Goal: Task Accomplishment & Management: Manage account settings

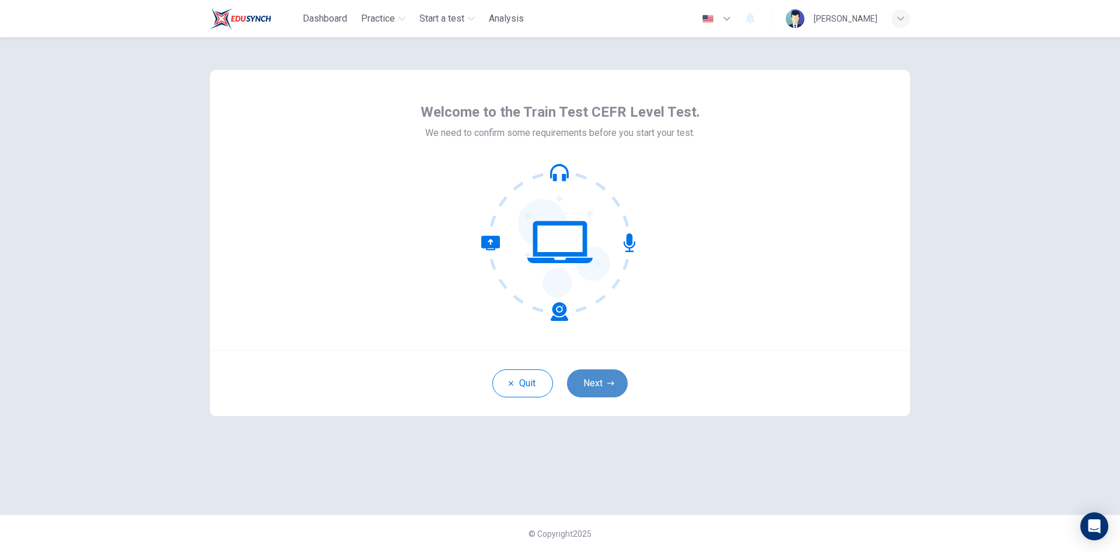
click at [605, 380] on button "Next" at bounding box center [597, 383] width 61 height 28
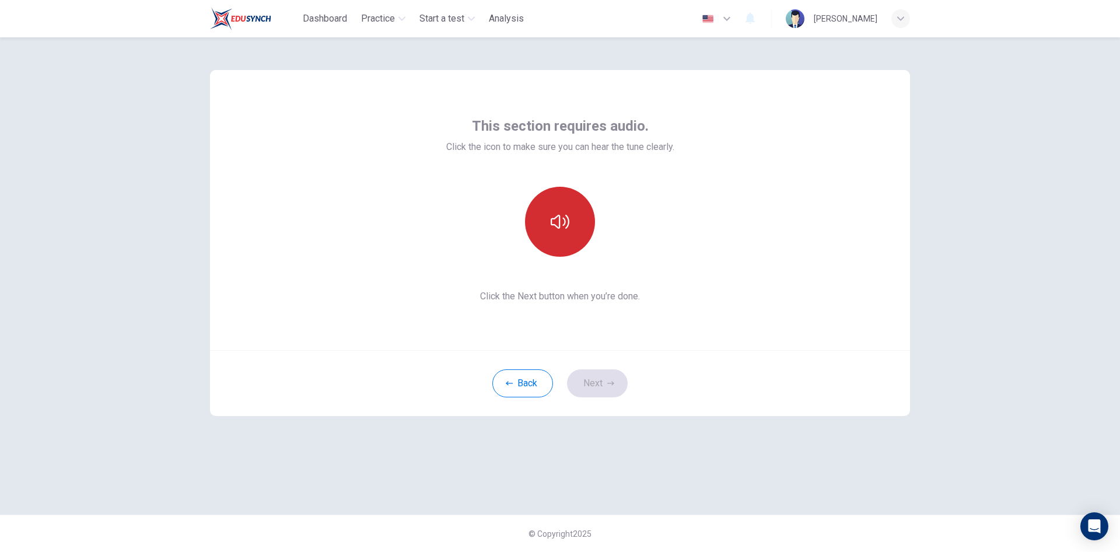
click at [551, 223] on icon "button" at bounding box center [560, 222] width 19 height 14
click at [558, 223] on icon "button" at bounding box center [560, 221] width 19 height 19
click at [562, 225] on icon "button" at bounding box center [560, 221] width 19 height 19
click at [595, 381] on button "Next" at bounding box center [597, 383] width 61 height 28
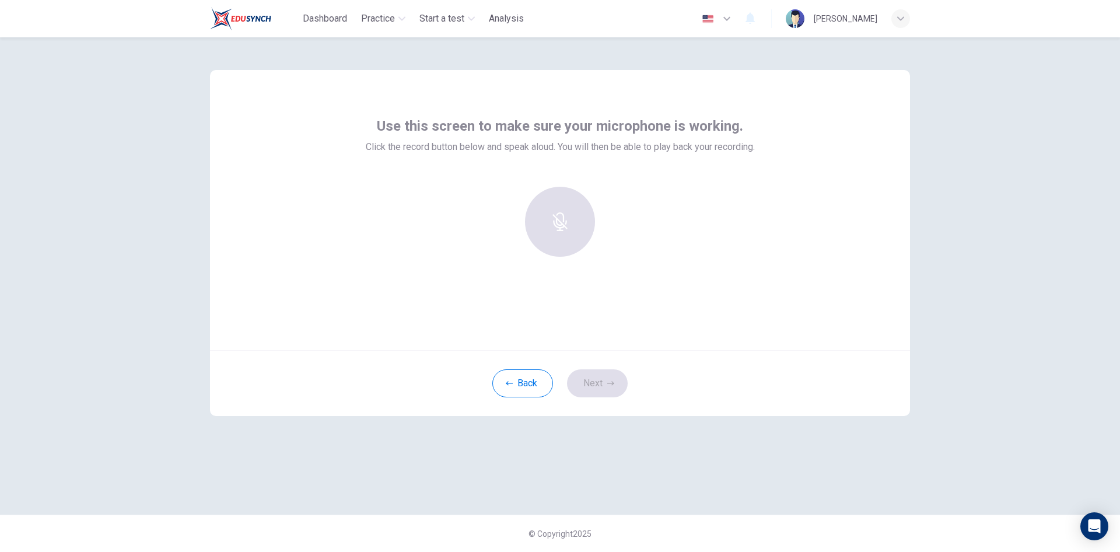
click at [556, 231] on div at bounding box center [560, 222] width 126 height 70
click at [563, 234] on div at bounding box center [560, 222] width 126 height 70
click at [530, 385] on button "Back" at bounding box center [522, 383] width 61 height 28
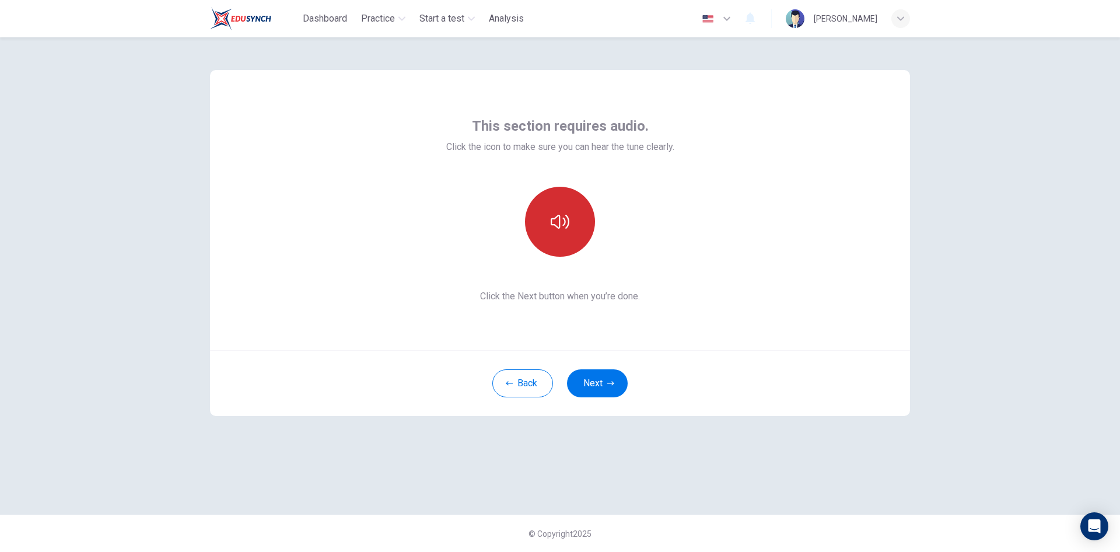
click at [578, 224] on button "button" at bounding box center [560, 222] width 70 height 70
click at [578, 223] on button "button" at bounding box center [560, 222] width 70 height 70
click at [535, 381] on button "Back" at bounding box center [522, 383] width 61 height 28
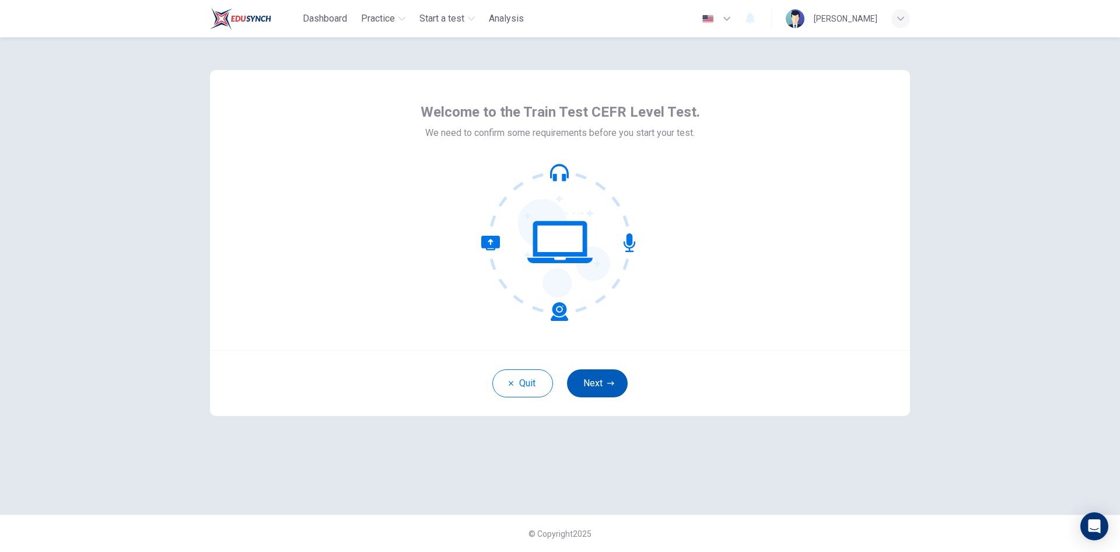
click at [601, 384] on button "Next" at bounding box center [597, 383] width 61 height 28
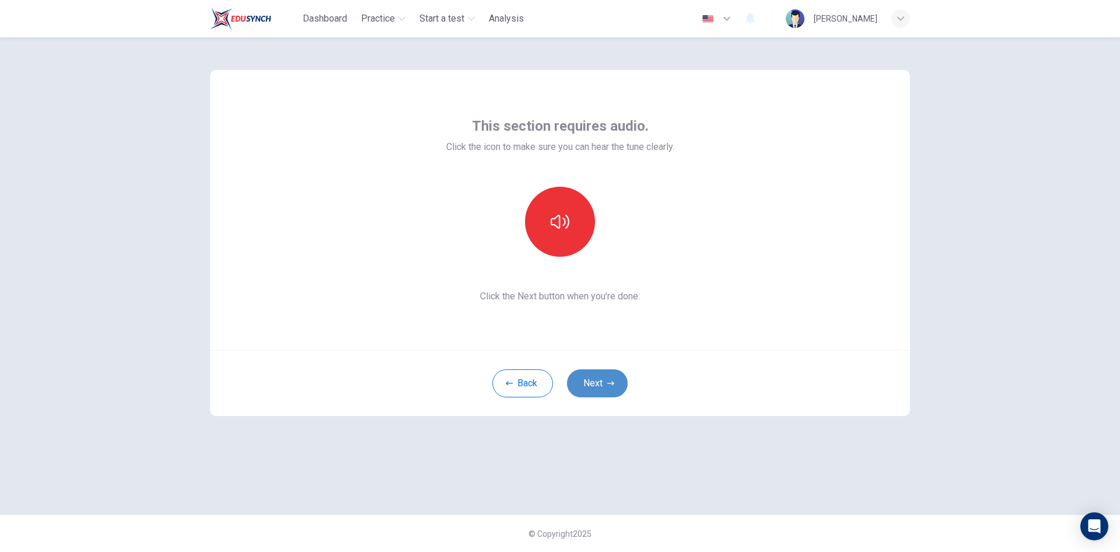
click at [601, 384] on button "Next" at bounding box center [597, 383] width 61 height 28
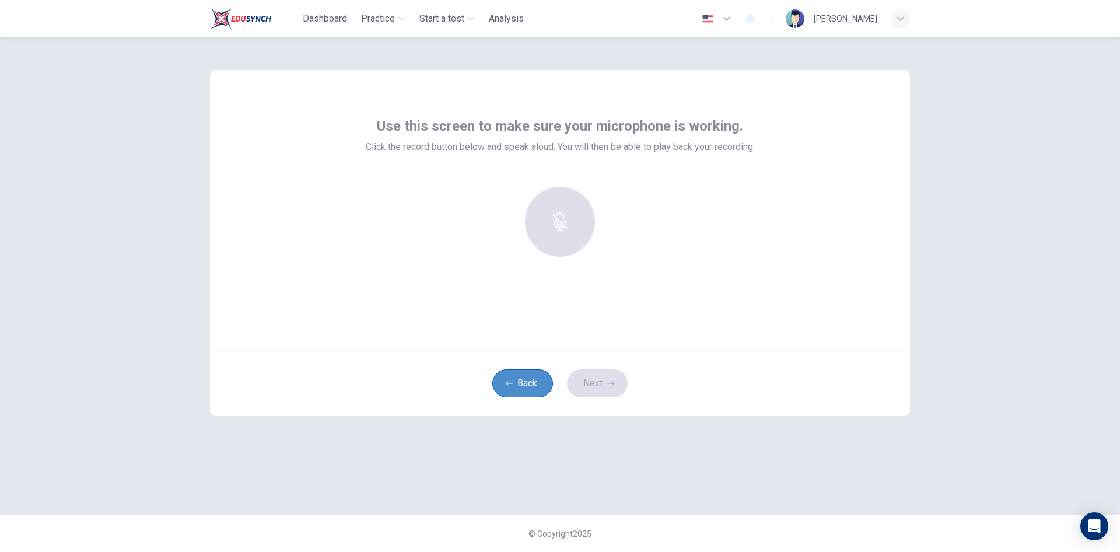
click at [523, 388] on button "Back" at bounding box center [522, 383] width 61 height 28
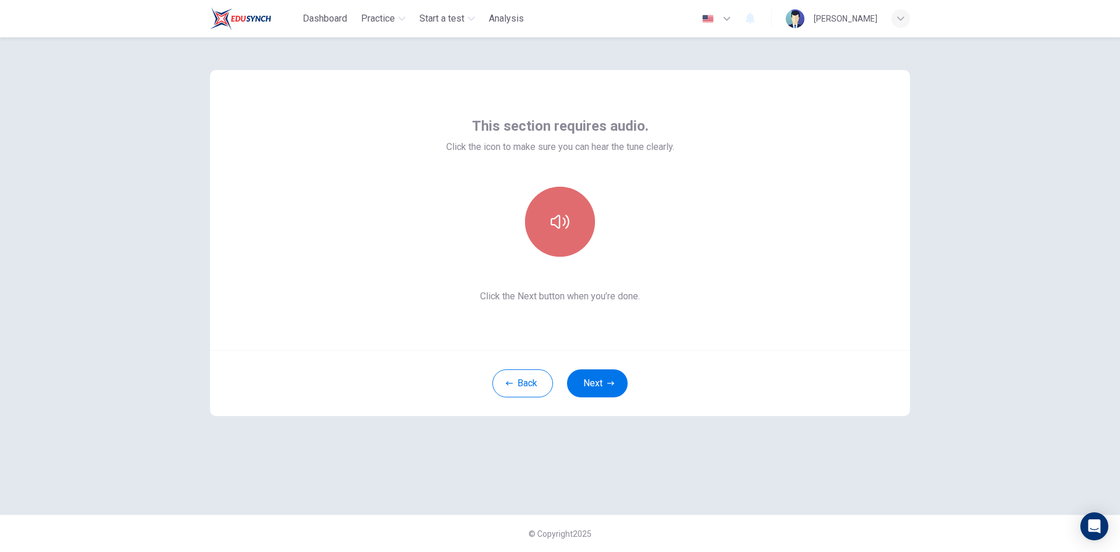
click at [576, 232] on button "button" at bounding box center [560, 222] width 70 height 70
click at [602, 380] on button "Next" at bounding box center [597, 383] width 61 height 28
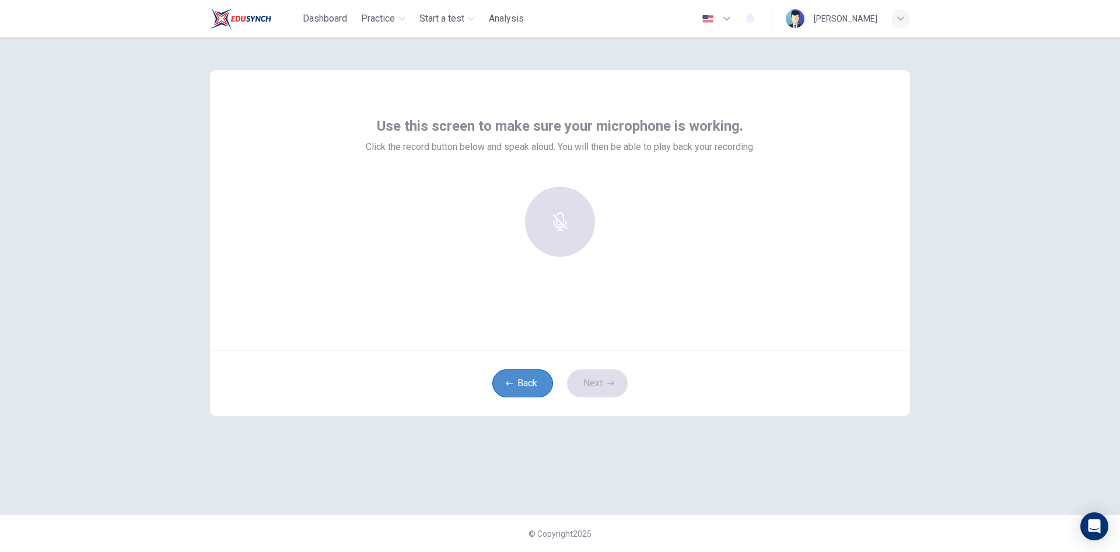
click at [529, 380] on button "Back" at bounding box center [522, 383] width 61 height 28
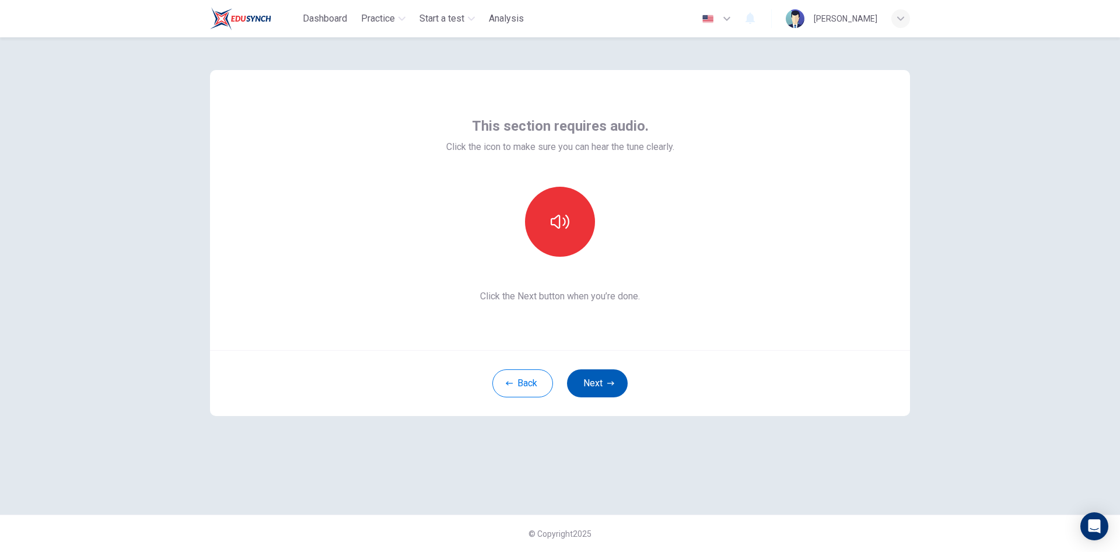
click at [607, 381] on icon "button" at bounding box center [610, 383] width 7 height 7
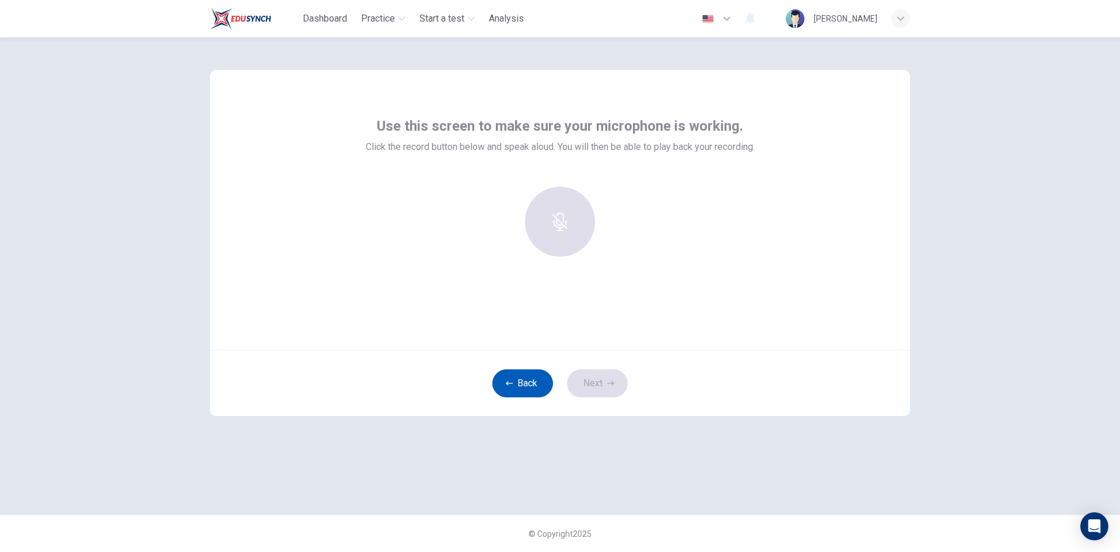
click at [540, 379] on button "Back" at bounding box center [522, 383] width 61 height 28
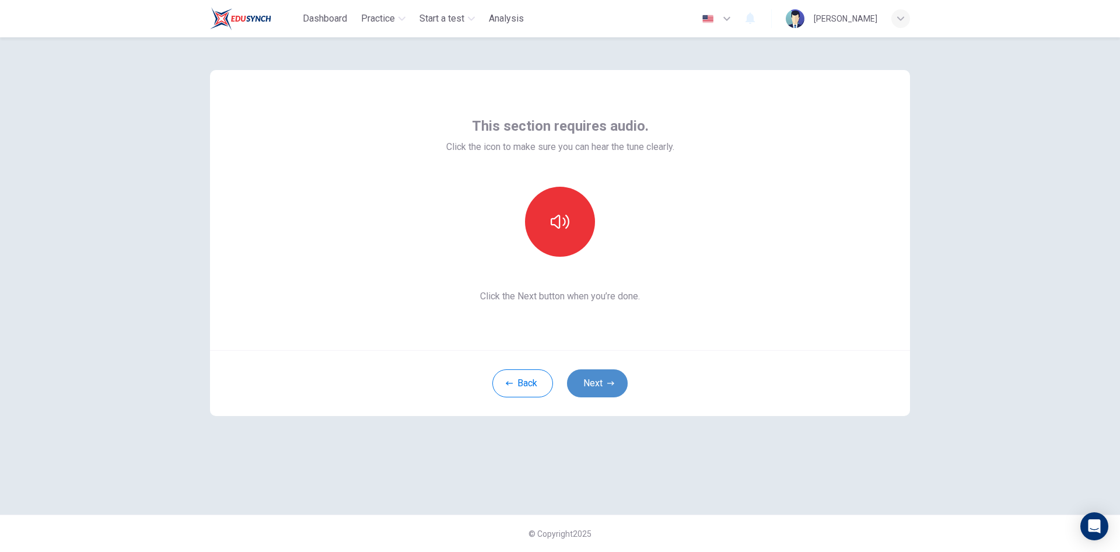
click at [590, 378] on button "Next" at bounding box center [597, 383] width 61 height 28
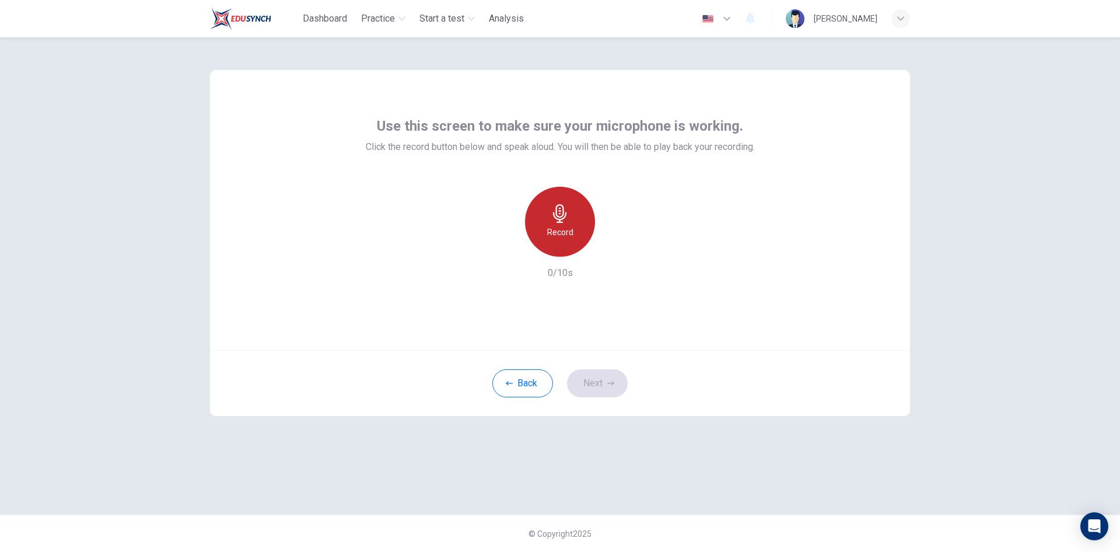
click at [552, 226] on h6 "Record" at bounding box center [560, 232] width 26 height 14
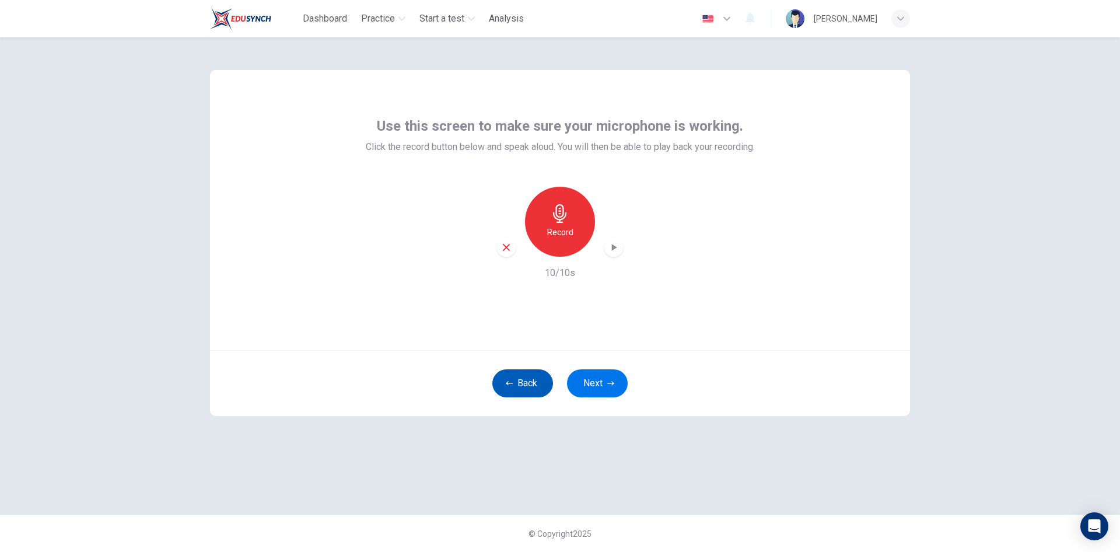
click at [511, 372] on button "Back" at bounding box center [522, 383] width 61 height 28
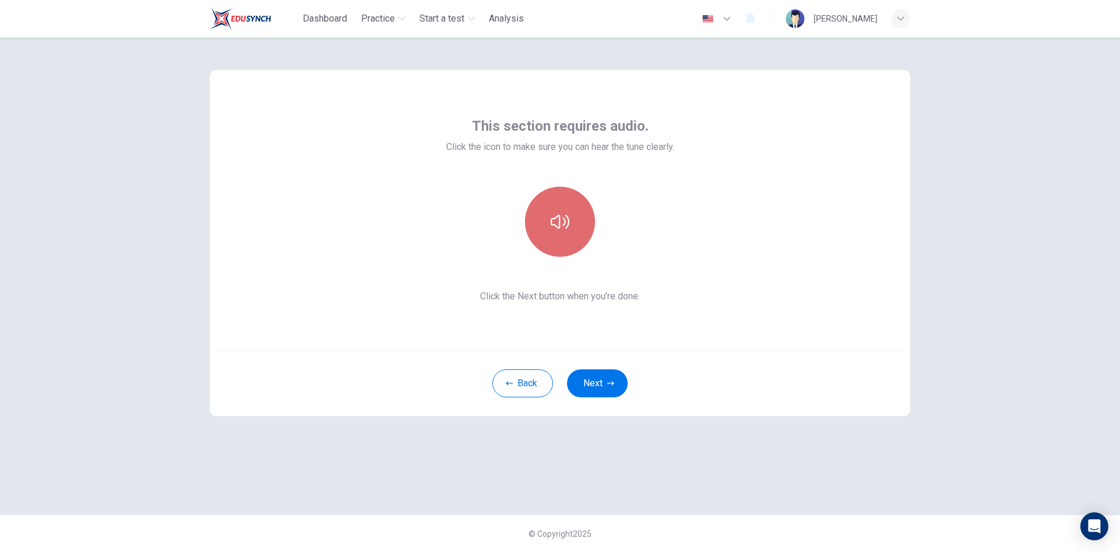
click at [570, 219] on button "button" at bounding box center [560, 222] width 70 height 70
click at [571, 226] on button "button" at bounding box center [560, 222] width 70 height 70
click at [555, 216] on icon "button" at bounding box center [560, 221] width 19 height 19
click at [556, 222] on icon "button" at bounding box center [560, 221] width 19 height 19
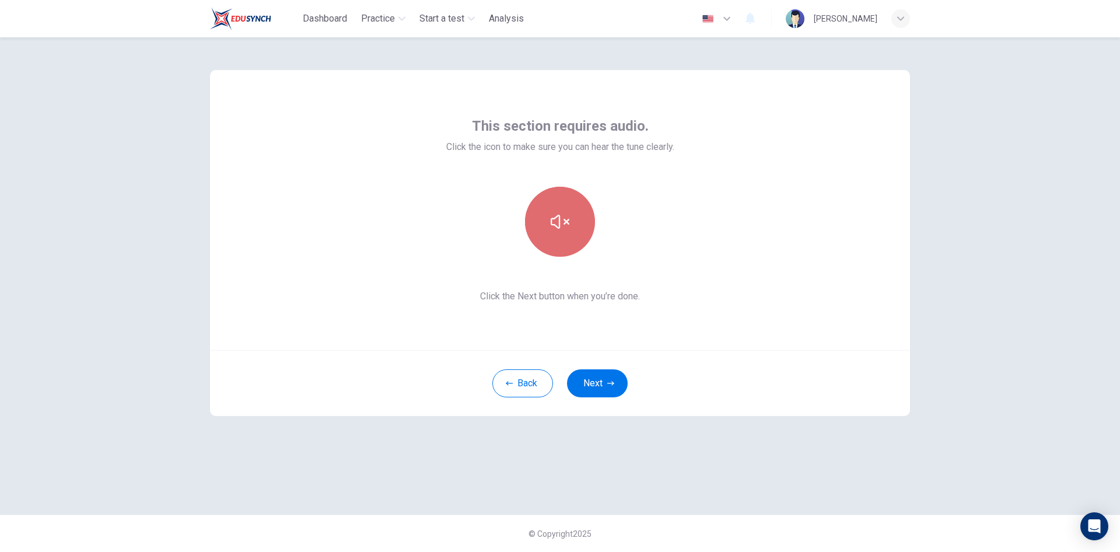
click at [555, 223] on icon "button" at bounding box center [560, 221] width 19 height 19
click at [566, 231] on button "button" at bounding box center [560, 222] width 70 height 70
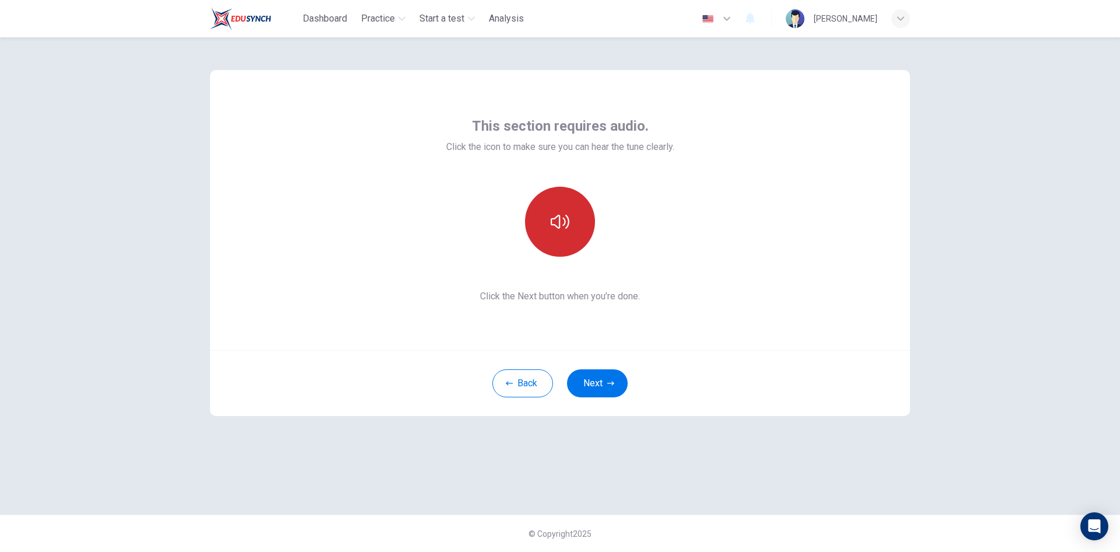
click at [572, 223] on button "button" at bounding box center [560, 222] width 70 height 70
click at [569, 229] on icon "button" at bounding box center [560, 221] width 19 height 19
click at [557, 224] on icon "button" at bounding box center [560, 221] width 19 height 19
click at [556, 234] on button "button" at bounding box center [560, 222] width 70 height 70
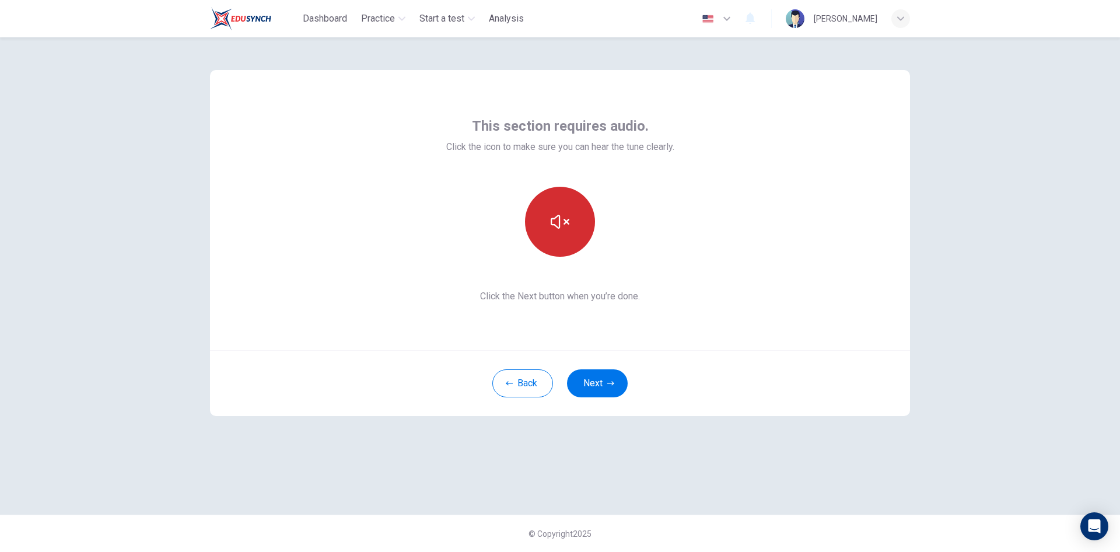
click at [556, 234] on button "button" at bounding box center [560, 222] width 70 height 70
click at [581, 230] on button "button" at bounding box center [560, 222] width 70 height 70
click at [579, 230] on button "button" at bounding box center [560, 222] width 70 height 70
click at [574, 234] on button "button" at bounding box center [560, 222] width 70 height 70
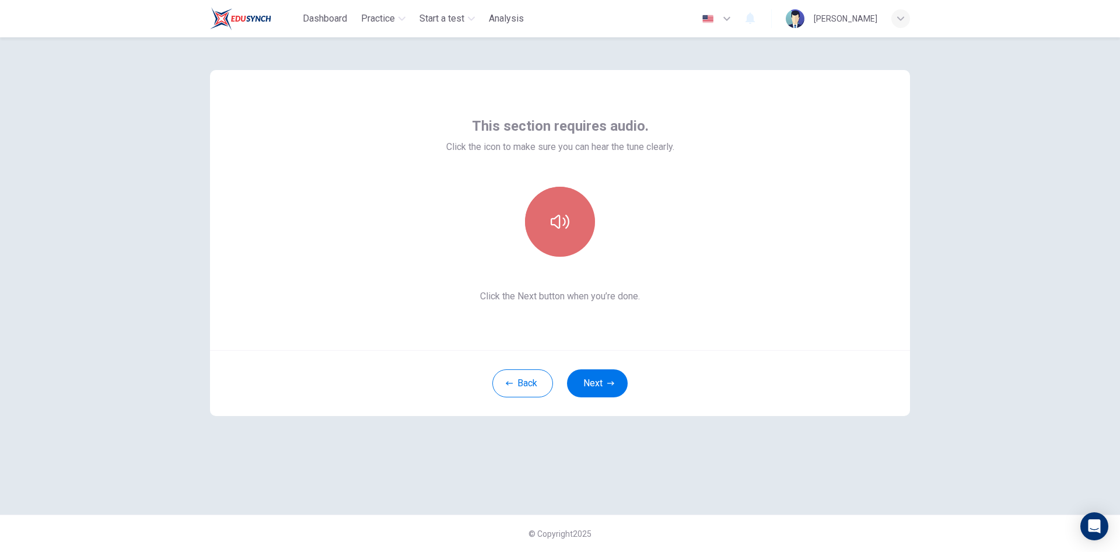
click at [552, 229] on icon "button" at bounding box center [560, 221] width 19 height 19
click at [553, 229] on icon "button" at bounding box center [560, 221] width 19 height 19
click at [562, 229] on icon "button" at bounding box center [560, 221] width 19 height 19
click at [534, 384] on button "Back" at bounding box center [522, 383] width 61 height 28
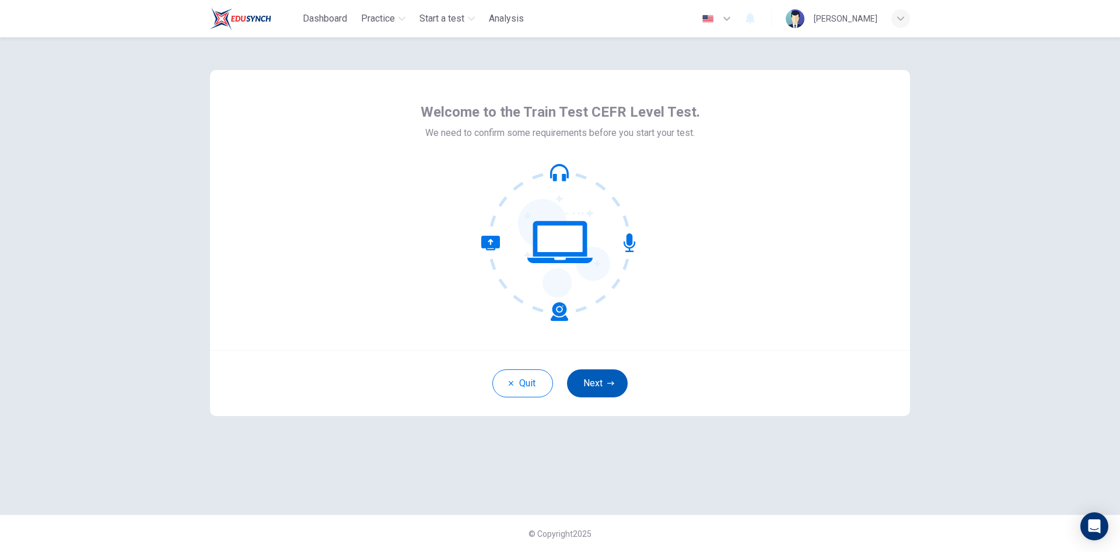
click at [593, 380] on button "Next" at bounding box center [597, 383] width 61 height 28
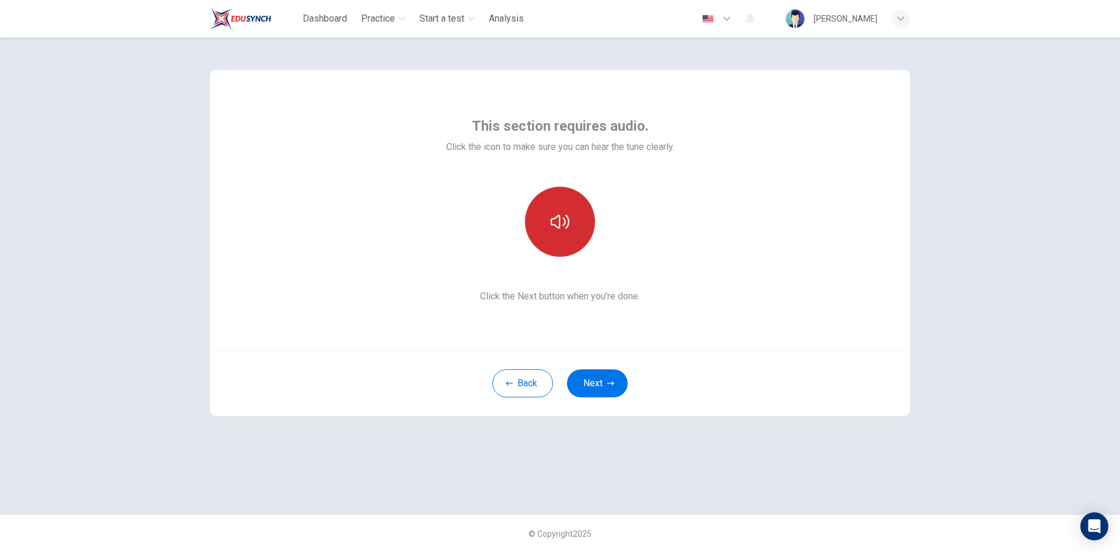
click at [565, 225] on icon "button" at bounding box center [560, 221] width 19 height 19
click at [1062, 172] on div "This section requires audio. Click the icon to make sure you can hear the tune …" at bounding box center [560, 294] width 1120 height 514
click at [563, 229] on icon "button" at bounding box center [560, 221] width 19 height 19
click at [860, 265] on div "This section requires audio. Click the icon to make sure you can hear the tune …" at bounding box center [560, 210] width 700 height 280
click at [528, 373] on button "Back" at bounding box center [522, 383] width 61 height 28
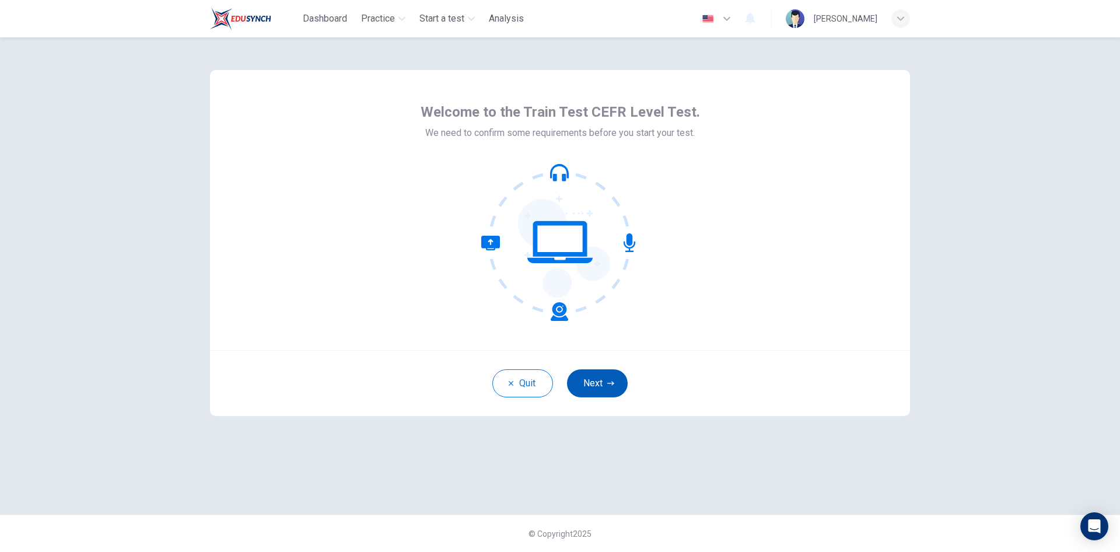
click at [604, 377] on button "Next" at bounding box center [597, 383] width 61 height 28
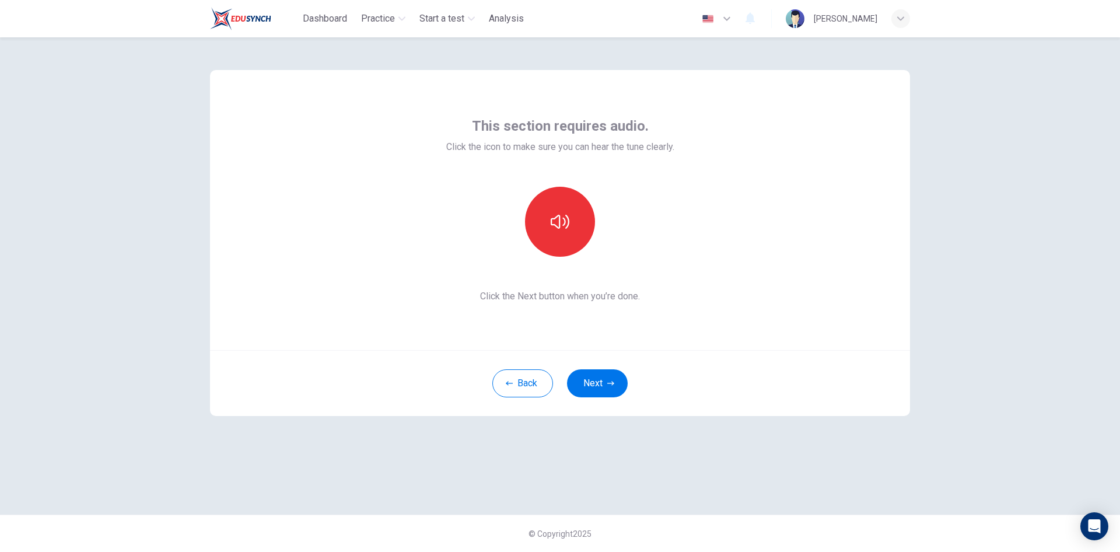
click at [1073, 179] on div "This section requires audio. Click the icon to make sure you can hear the tune …" at bounding box center [560, 294] width 1120 height 514
click at [573, 236] on button "button" at bounding box center [560, 222] width 70 height 70
drag, startPoint x: 563, startPoint y: 216, endPoint x: 535, endPoint y: 199, distance: 33.5
click at [535, 199] on button "button" at bounding box center [560, 222] width 70 height 70
click at [839, 494] on div "This section requires audio. Click the icon to make sure you can hear the tune …" at bounding box center [559, 275] width 737 height 477
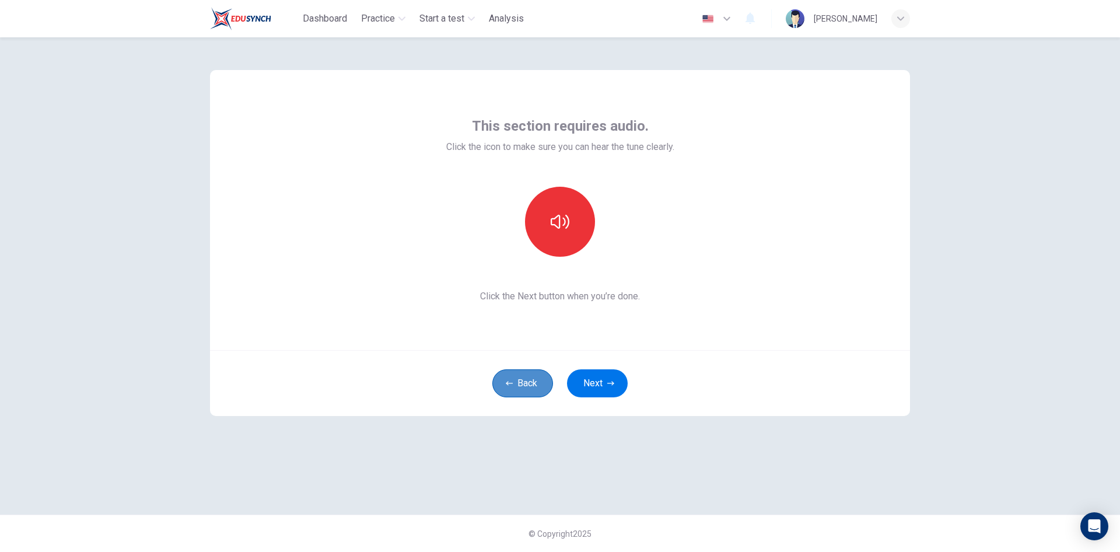
click at [527, 388] on button "Back" at bounding box center [522, 383] width 61 height 28
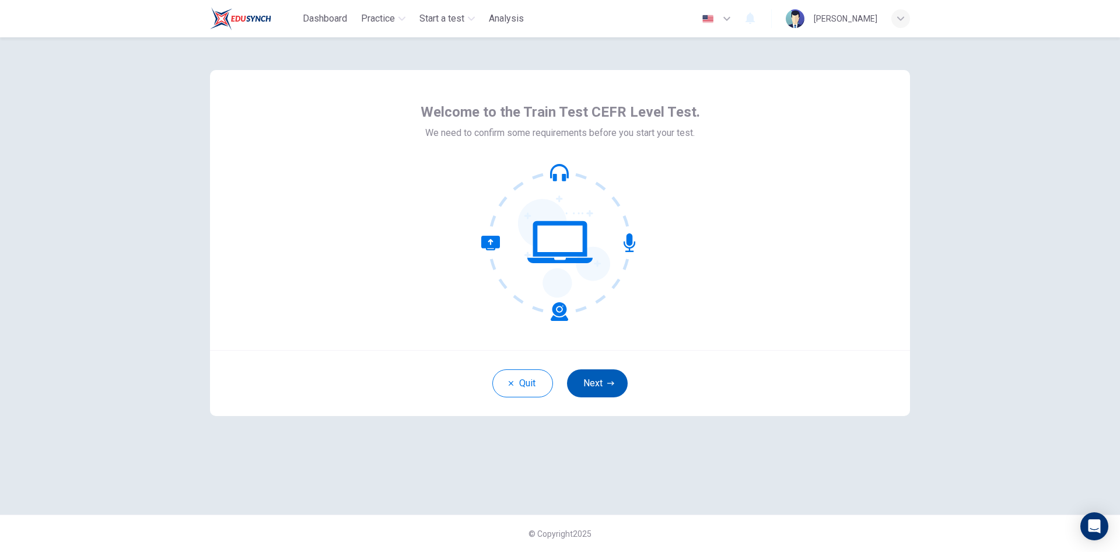
click at [612, 388] on button "Next" at bounding box center [597, 383] width 61 height 28
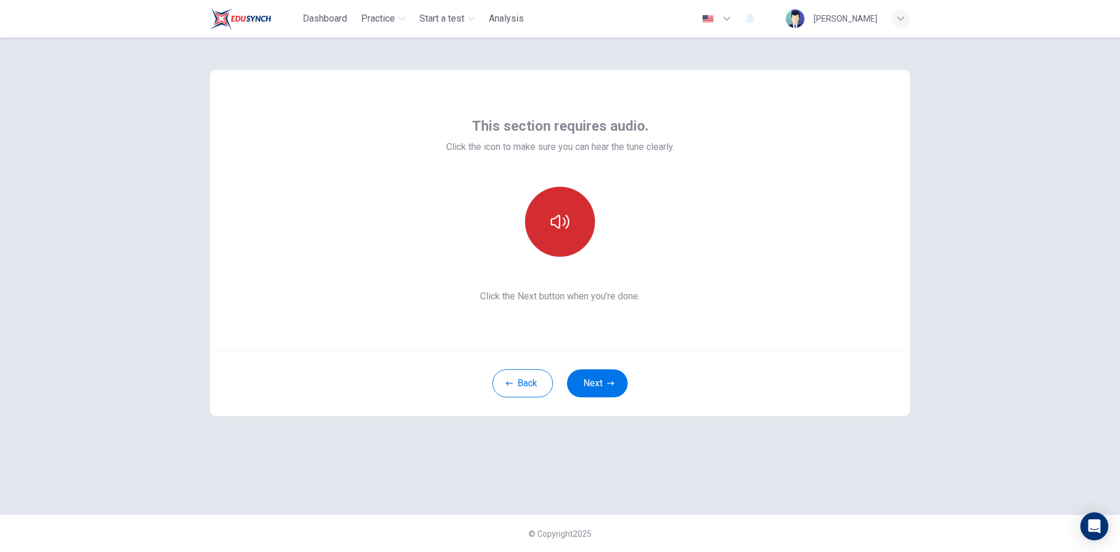
click at [569, 234] on button "button" at bounding box center [560, 222] width 70 height 70
click at [501, 381] on button "Back" at bounding box center [522, 383] width 61 height 28
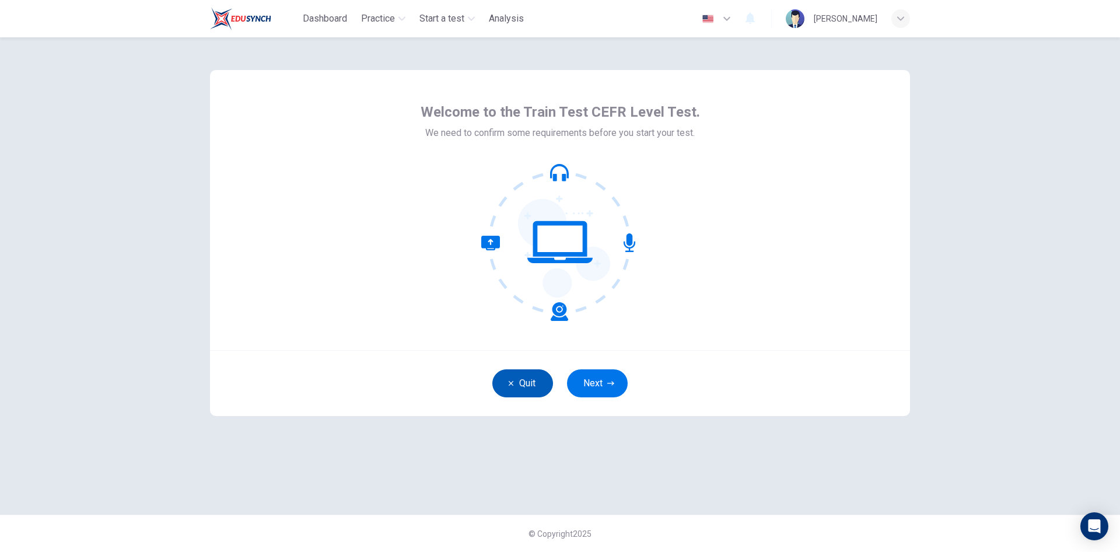
click at [518, 377] on button "Quit" at bounding box center [522, 383] width 61 height 28
click at [615, 386] on button "Next" at bounding box center [597, 383] width 61 height 28
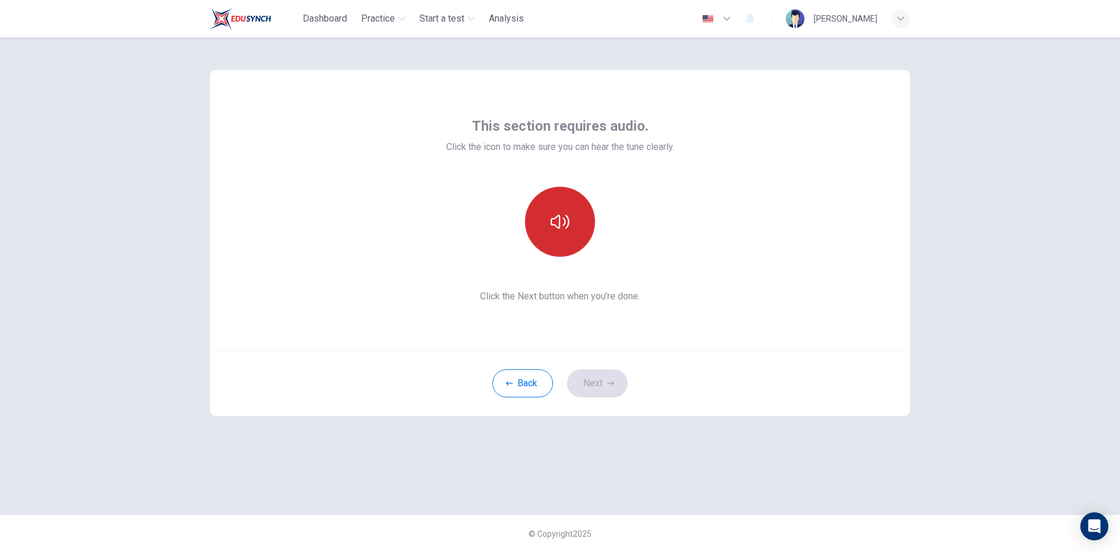
click at [543, 235] on button "button" at bounding box center [560, 222] width 70 height 70
click at [559, 223] on icon "button" at bounding box center [560, 222] width 19 height 14
click at [563, 221] on icon "button" at bounding box center [560, 221] width 19 height 19
click at [559, 233] on button "button" at bounding box center [560, 222] width 70 height 70
click at [560, 232] on button "button" at bounding box center [560, 222] width 70 height 70
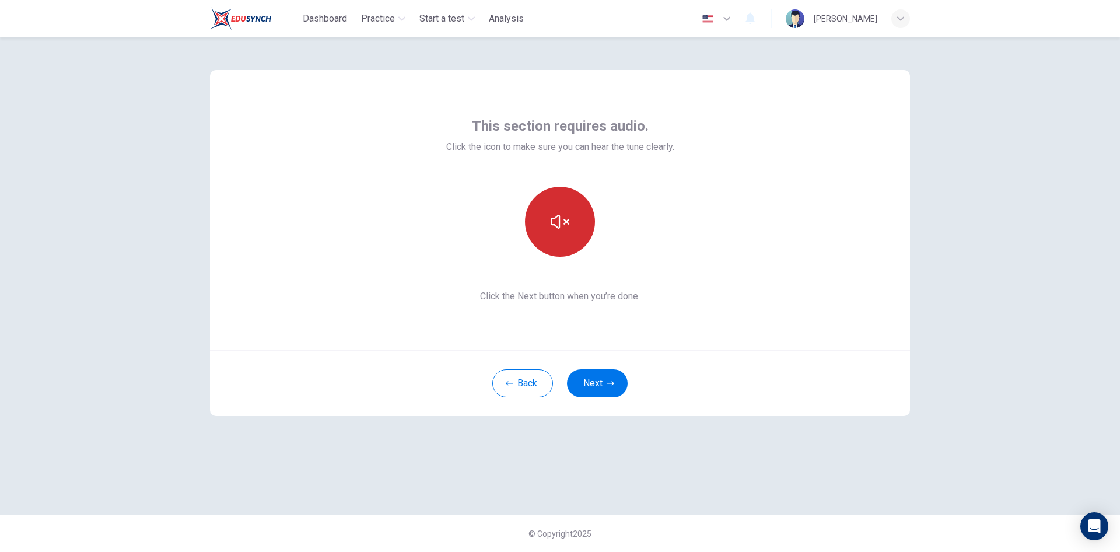
click at [560, 222] on icon "button" at bounding box center [560, 222] width 19 height 14
click at [898, 20] on icon "button" at bounding box center [900, 18] width 7 height 7
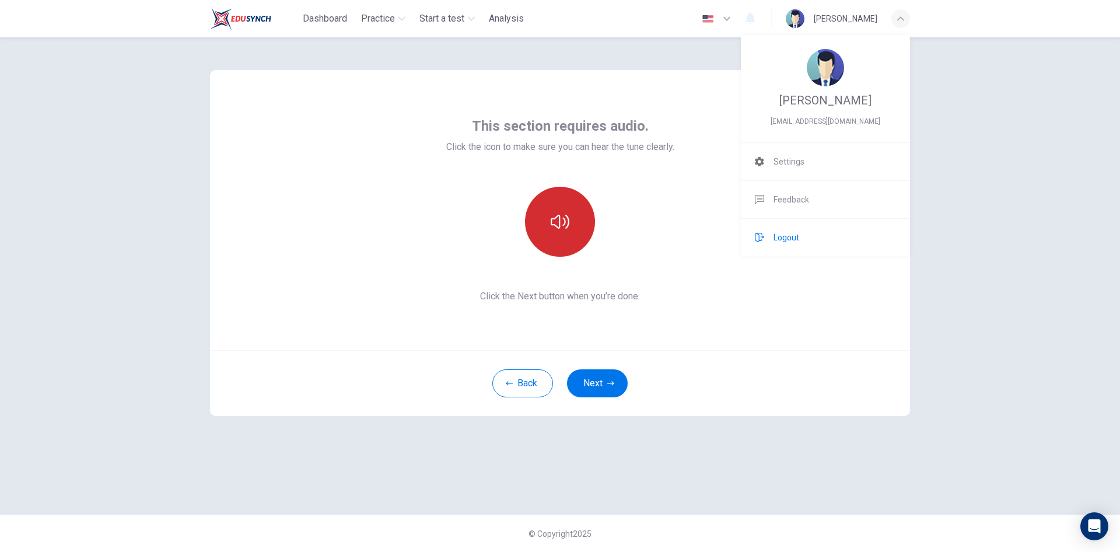
click at [779, 237] on span "Logout" at bounding box center [786, 237] width 26 height 14
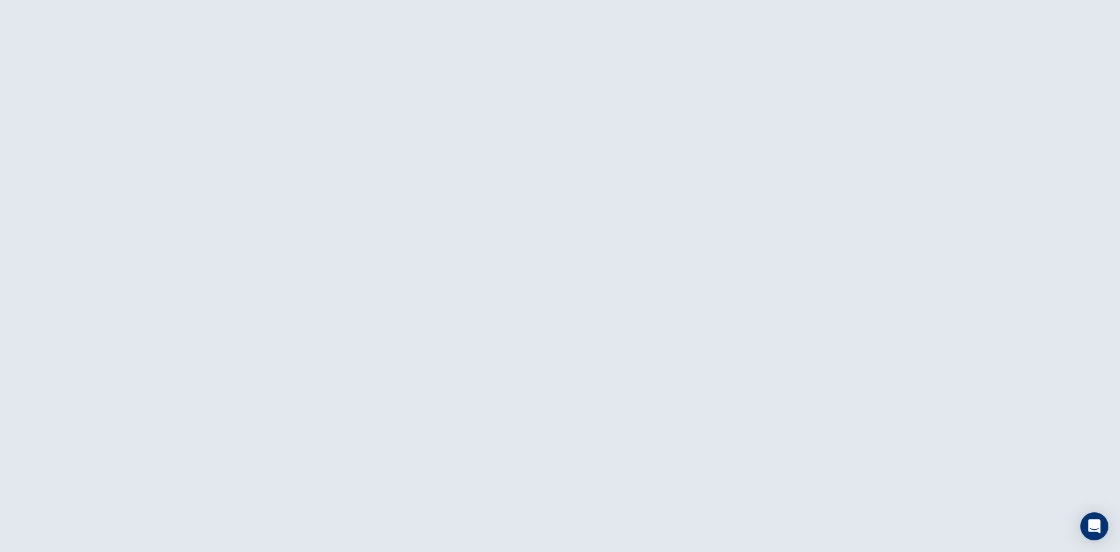
drag, startPoint x: 714, startPoint y: 441, endPoint x: 748, endPoint y: 477, distance: 49.5
click at [748, 477] on div at bounding box center [560, 276] width 1120 height 552
click at [765, 376] on div at bounding box center [560, 276] width 1120 height 552
